Goal: Check status: Check status

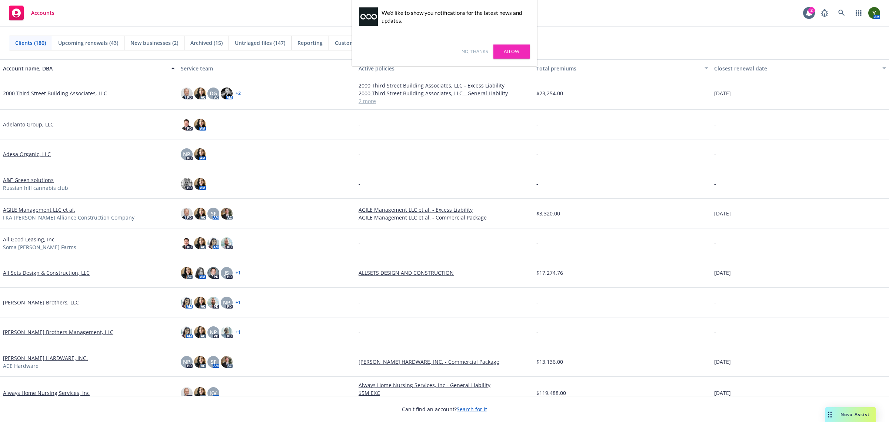
click at [477, 44] on div "No, thanks [PERSON_NAME]" at bounding box center [444, 51] width 185 height 29
click at [477, 52] on link "No, thanks" at bounding box center [475, 51] width 26 height 7
click at [836, 12] on link at bounding box center [841, 13] width 15 height 15
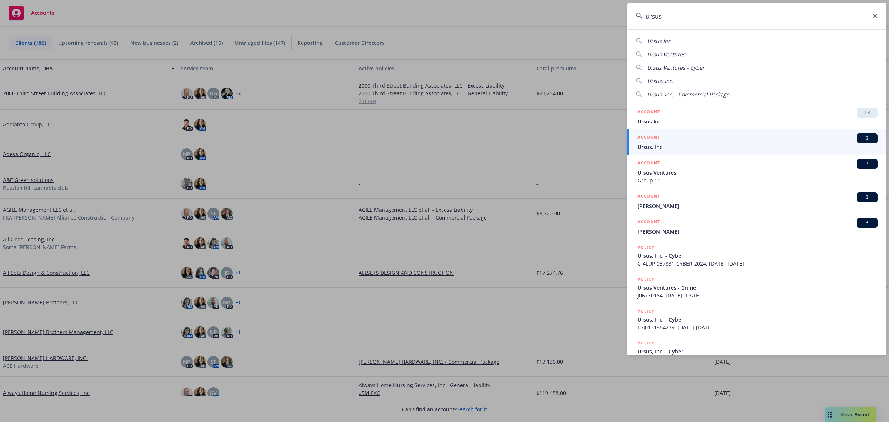
type input "ursus"
click at [702, 139] on div "ACCOUNT BI" at bounding box center [757, 138] width 240 height 10
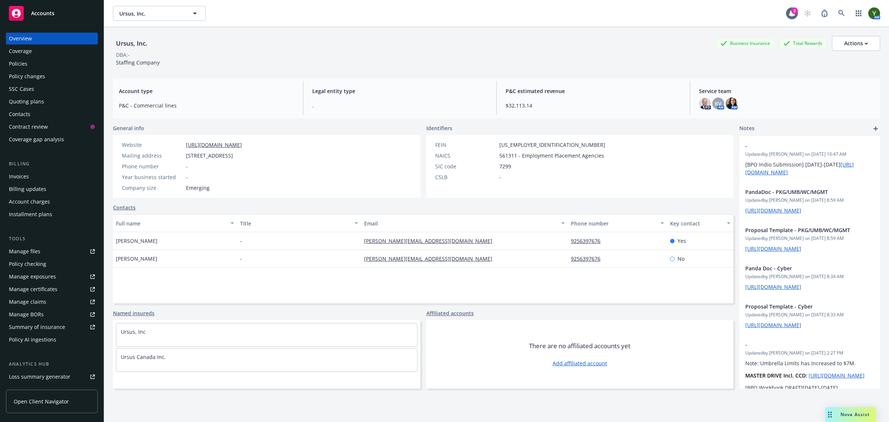
click at [21, 65] on div "Policies" at bounding box center [18, 64] width 19 height 12
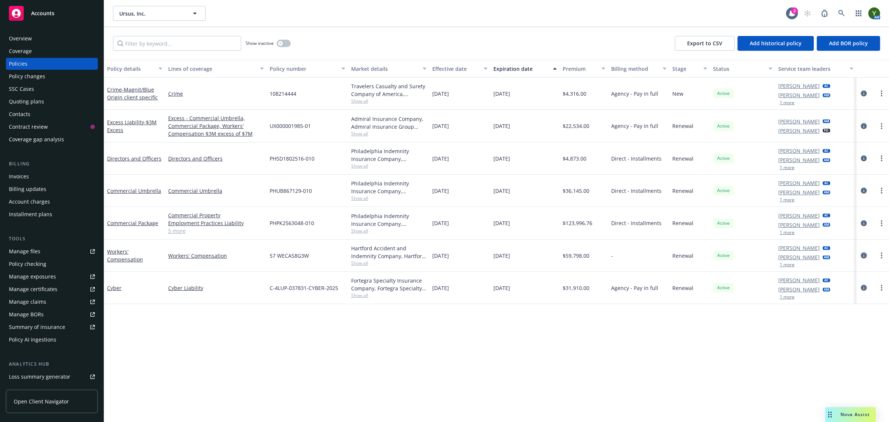
click at [865, 254] on icon "circleInformation" at bounding box center [864, 255] width 6 height 6
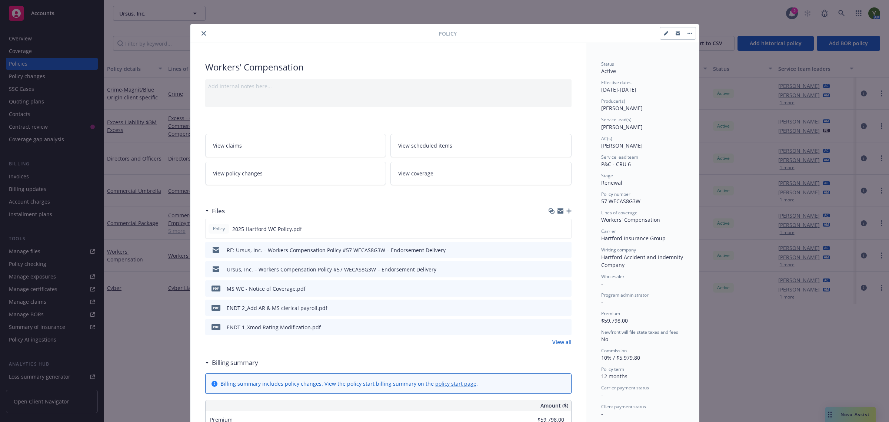
click at [271, 177] on link "View policy changes" at bounding box center [295, 172] width 181 height 23
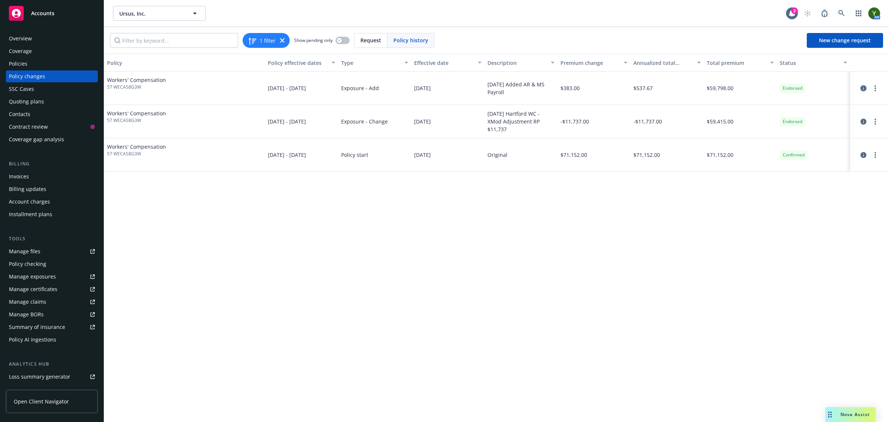
click at [862, 87] on icon "circleInformation" at bounding box center [863, 88] width 6 height 6
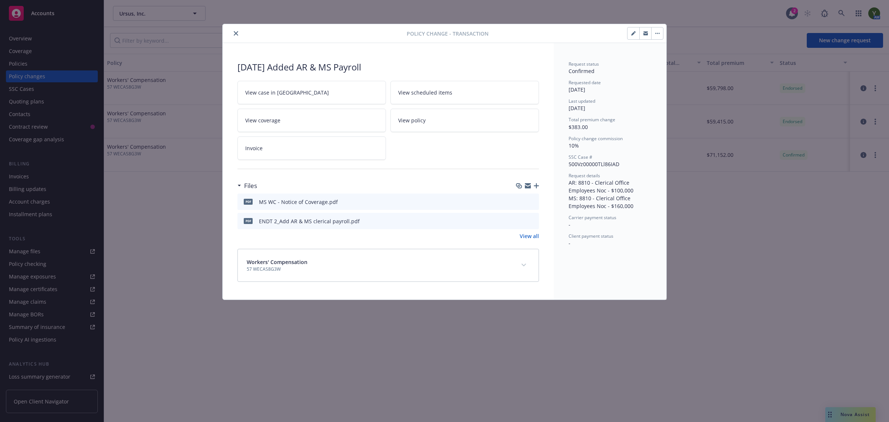
click at [320, 87] on link "View case in [GEOGRAPHIC_DATA]" at bounding box center [311, 92] width 149 height 23
click at [239, 32] on button "close" at bounding box center [236, 33] width 9 height 9
